Goal: Information Seeking & Learning: Learn about a topic

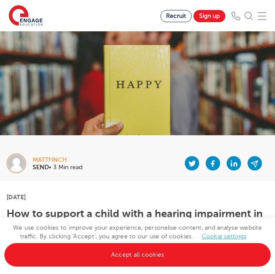
scroll to position [812, 0]
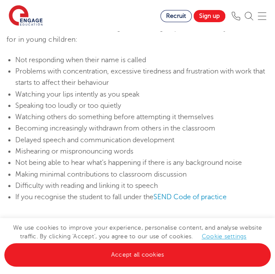
click at [169, 148] on li "Mishearing or mispronouncing words" at bounding box center [141, 151] width 253 height 11
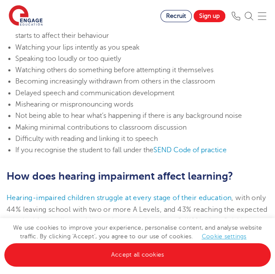
scroll to position [859, 0]
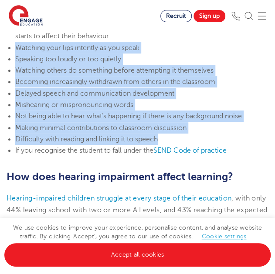
drag, startPoint x: 173, startPoint y: 136, endPoint x: 7, endPoint y: 52, distance: 186.4
click at [7, 52] on ul "Not responding when their name is called Problems with concentration, excessive…" at bounding box center [138, 82] width 262 height 149
click at [110, 80] on span "Becoming increasingly withdrawn from others in the classroom" at bounding box center [115, 82] width 200 height 8
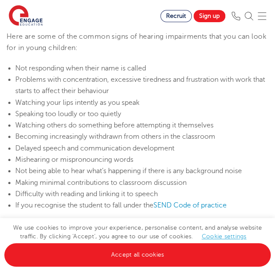
scroll to position [805, 0]
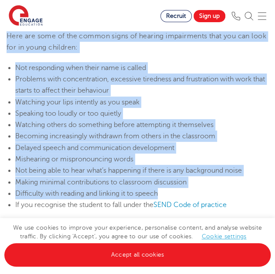
drag, startPoint x: 176, startPoint y: 188, endPoint x: 7, endPoint y: 35, distance: 227.4
copy section "Here are some of the common signs of hearing impairments that you can look for …"
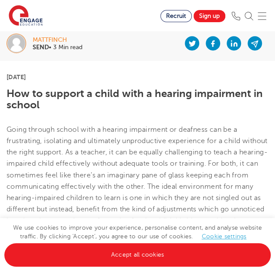
scroll to position [0, 0]
